Goal: Navigation & Orientation: Understand site structure

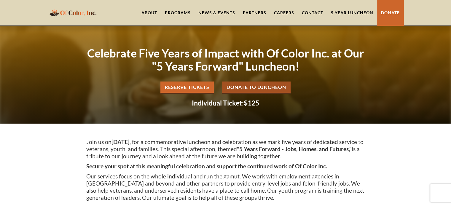
click at [80, 10] on img "home" at bounding box center [73, 13] width 50 height 12
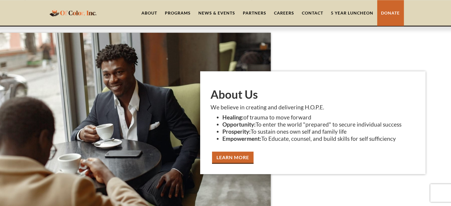
scroll to position [1108, 0]
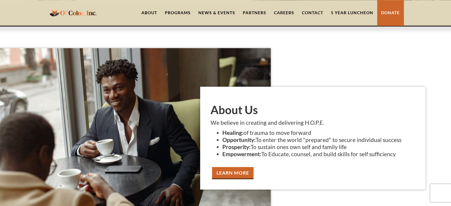
click at [89, 12] on img "home" at bounding box center [73, 13] width 50 height 12
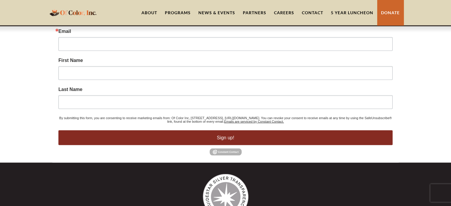
scroll to position [1210, 0]
